Goal: Transaction & Acquisition: Subscribe to service/newsletter

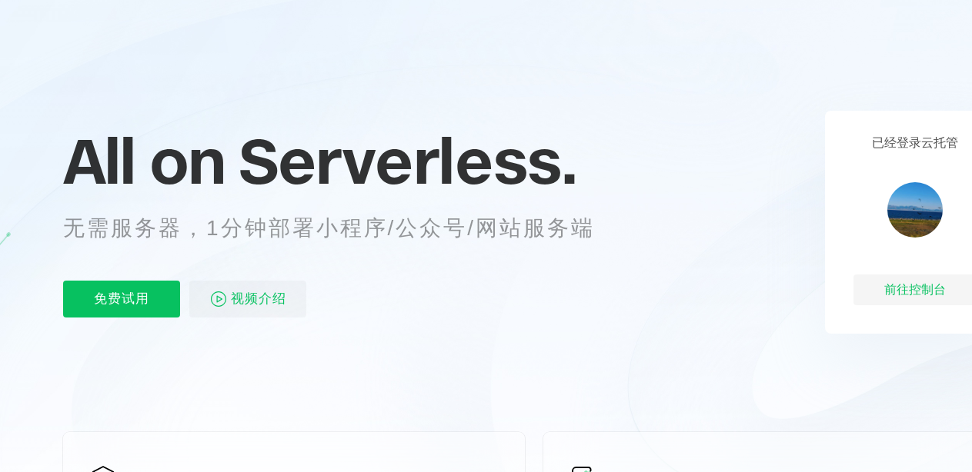
scroll to position [77, 0]
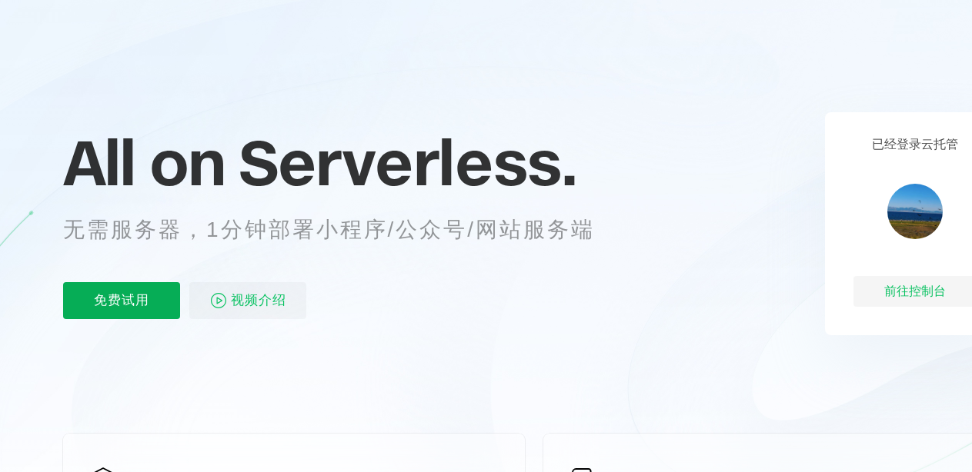
click at [139, 298] on p "免费试用" at bounding box center [121, 300] width 117 height 37
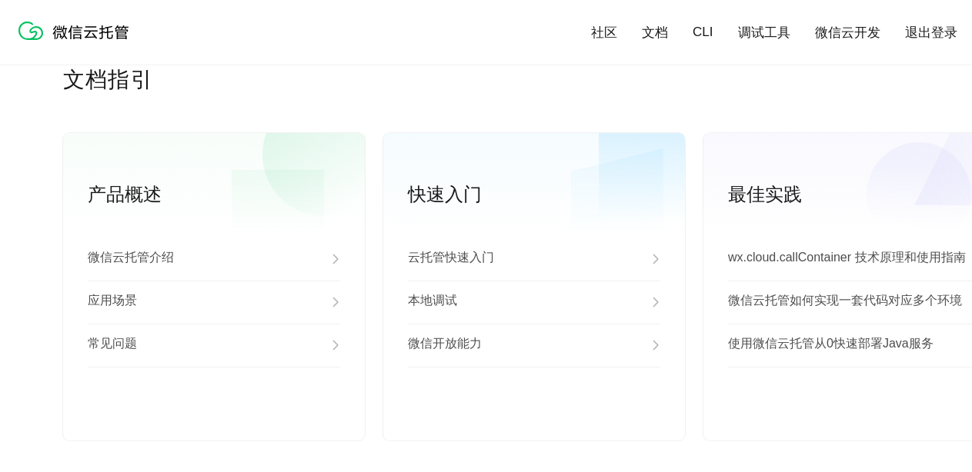
scroll to position [3923, 0]
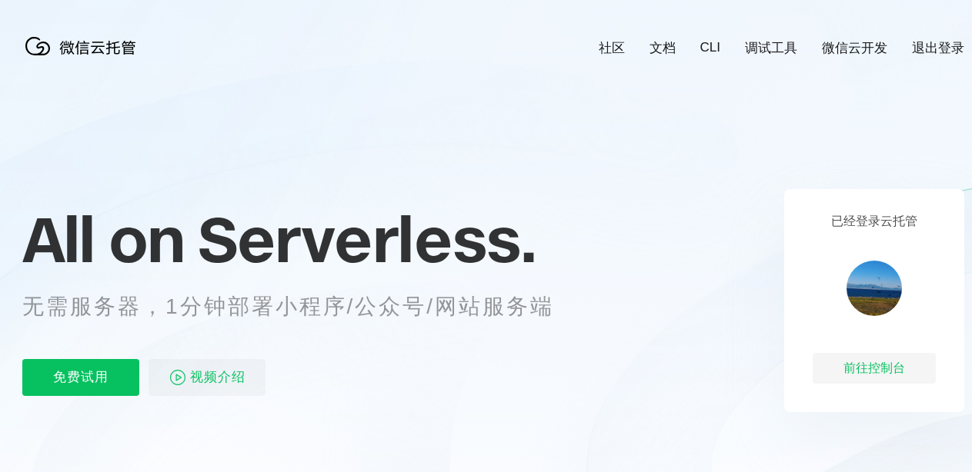
scroll to position [0, 96]
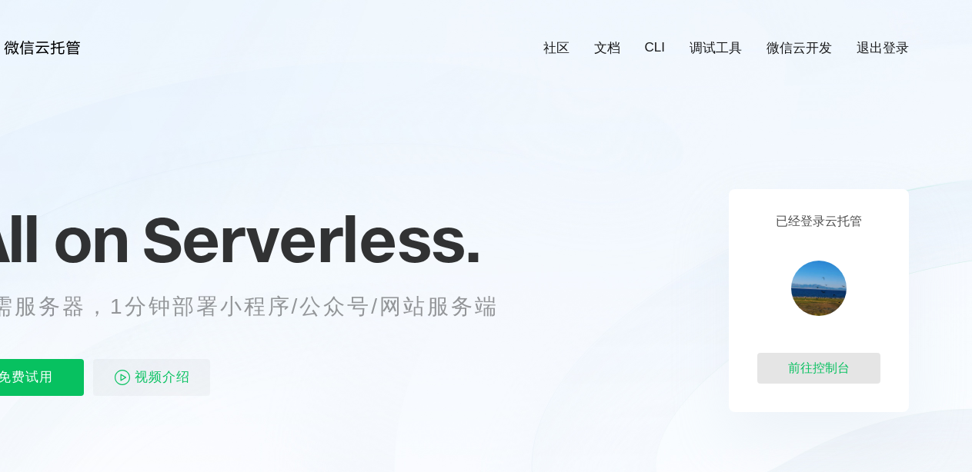
click at [833, 372] on div "前往控制台" at bounding box center [818, 368] width 123 height 31
